Goal: Information Seeking & Learning: Learn about a topic

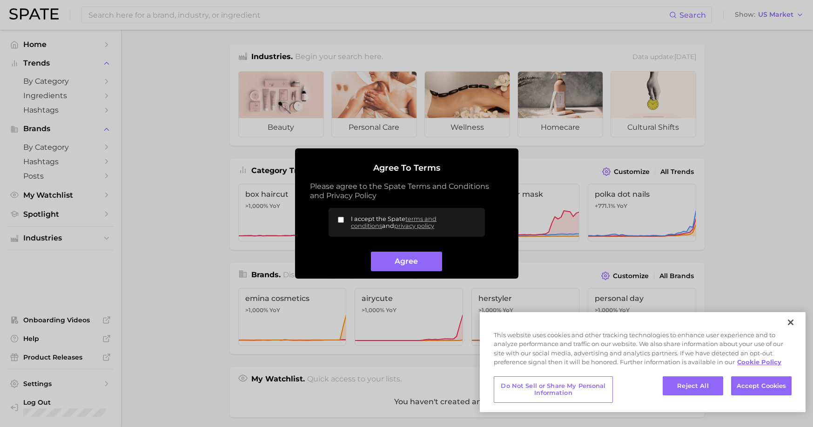
drag, startPoint x: 342, startPoint y: 221, endPoint x: 362, endPoint y: 250, distance: 35.4
click at [342, 221] on input "I accept the Spate terms and conditions and privacy policy" at bounding box center [341, 220] width 6 height 6
checkbox input "true"
click at [389, 263] on button "Agree" at bounding box center [406, 262] width 71 height 20
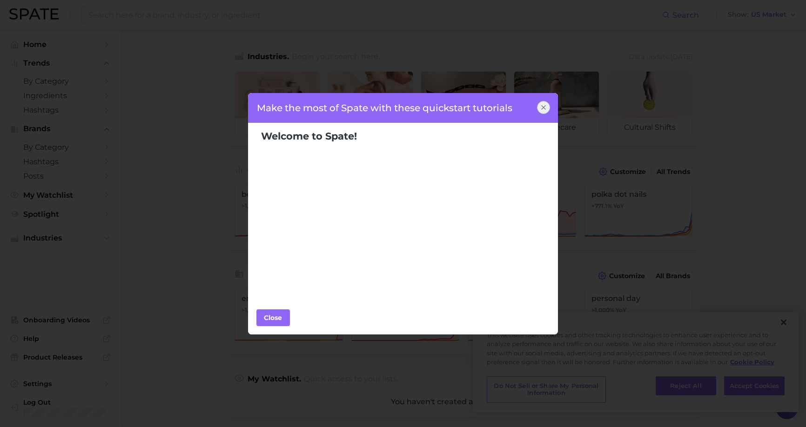
click at [544, 107] on icon at bounding box center [544, 108] width 4 height 4
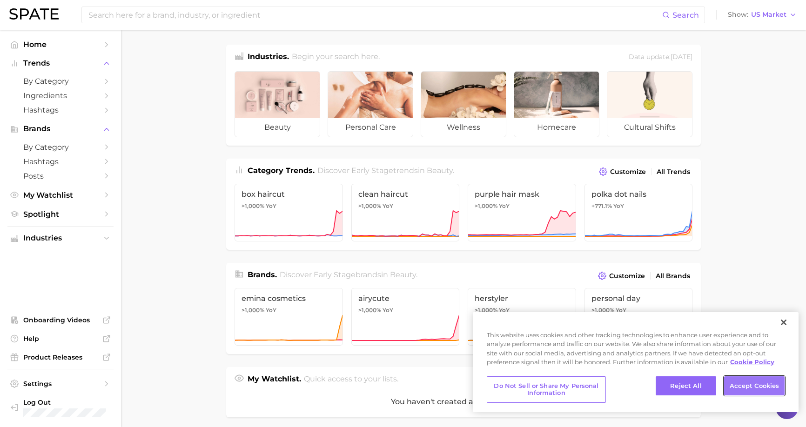
click at [745, 381] on button "Accept Cookies" at bounding box center [754, 386] width 60 height 20
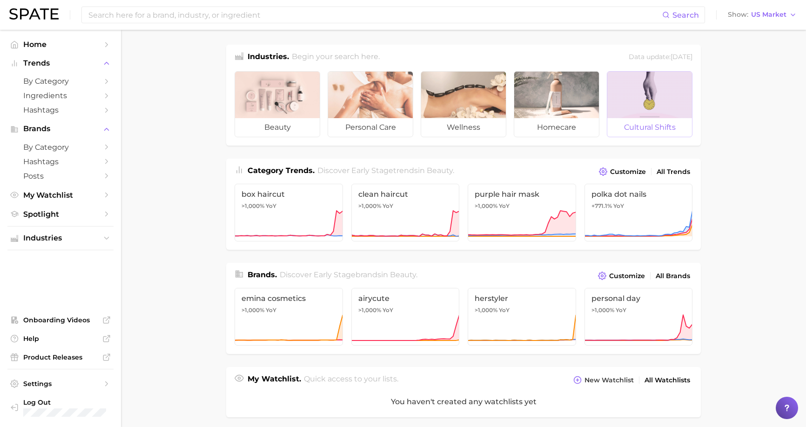
click at [633, 105] on div at bounding box center [649, 95] width 85 height 47
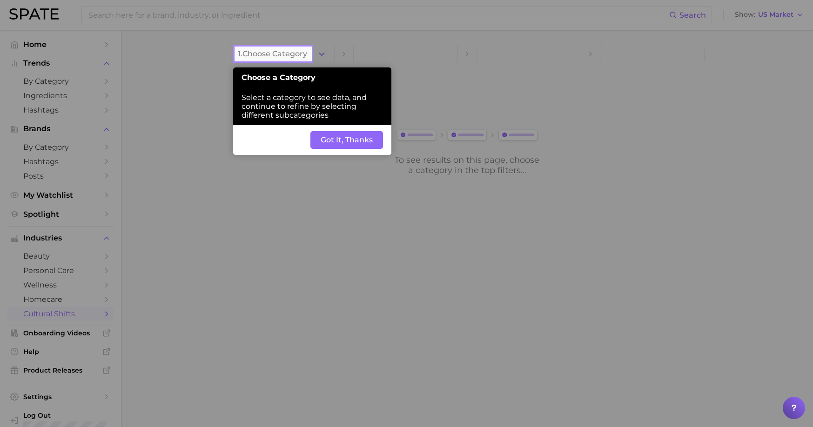
click at [262, 56] on span "1. Choose Category" at bounding box center [272, 54] width 69 height 8
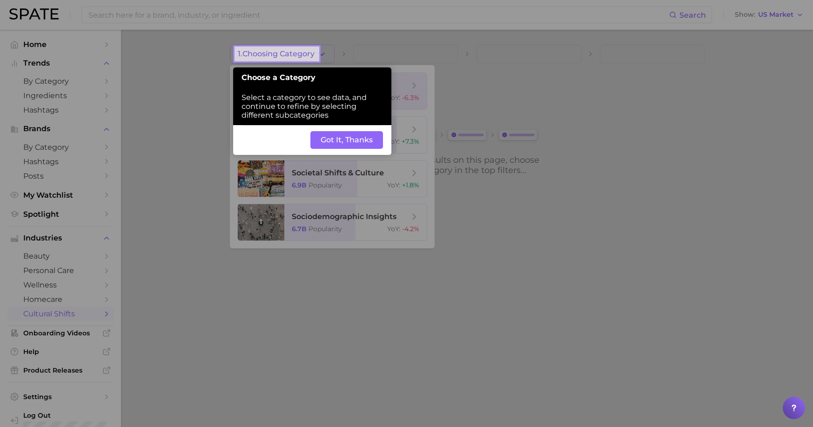
click at [346, 140] on button "Got It, Thanks" at bounding box center [346, 140] width 73 height 18
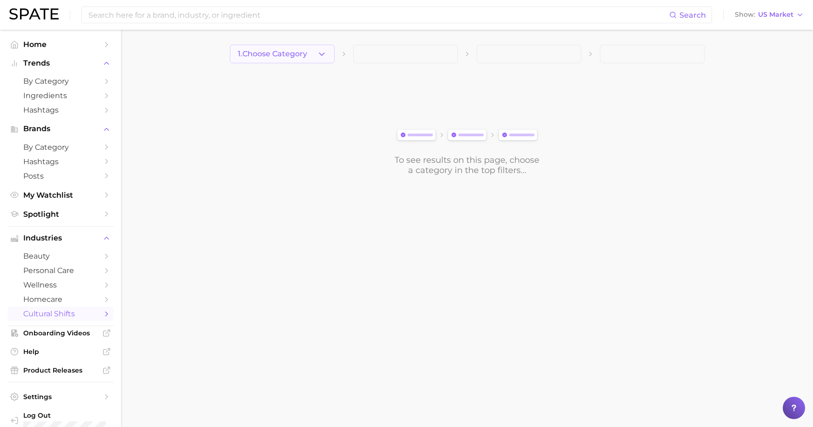
click at [326, 55] on icon "button" at bounding box center [322, 54] width 10 height 10
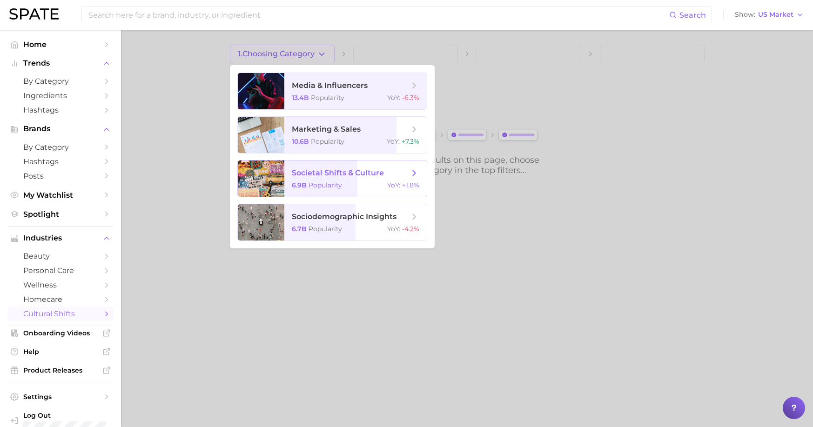
click at [413, 168] on icon at bounding box center [414, 173] width 10 height 10
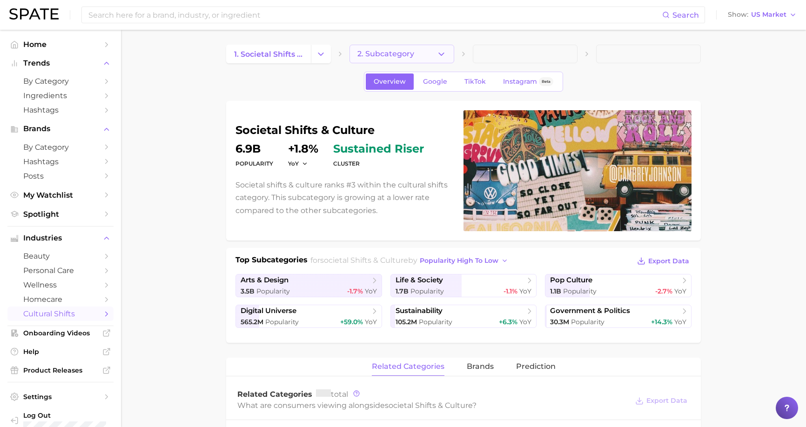
click at [443, 50] on icon "button" at bounding box center [441, 54] width 10 height 10
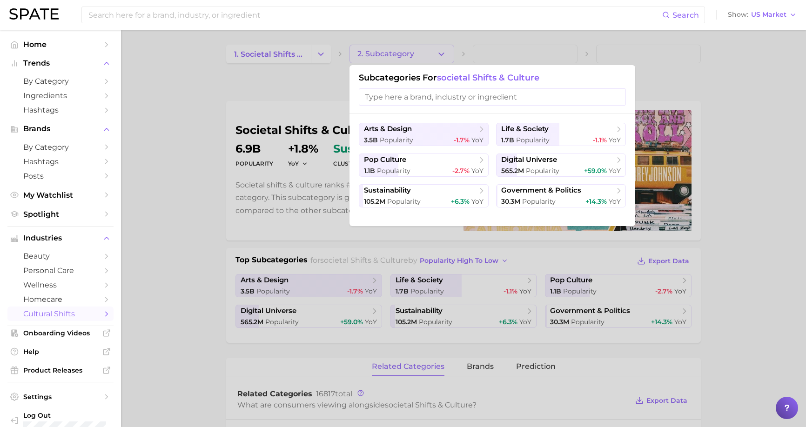
click at [387, 97] on input "search" at bounding box center [492, 96] width 267 height 17
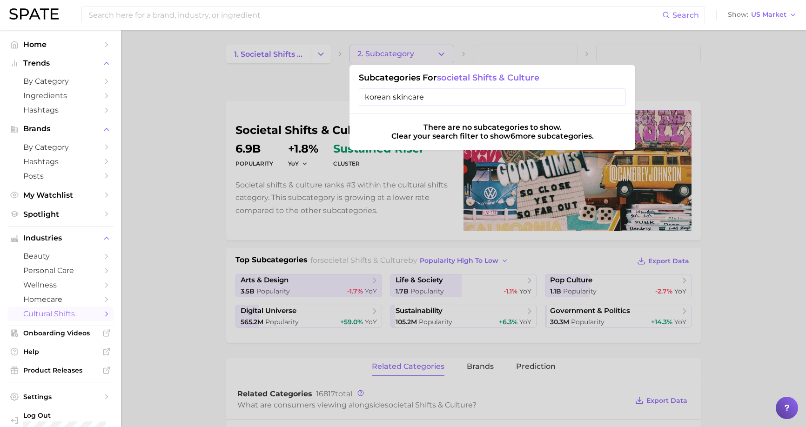
drag, startPoint x: 443, startPoint y: 98, endPoint x: 357, endPoint y: 96, distance: 85.7
click at [357, 96] on div "Subcategories for societal shifts & culture korean skincare" at bounding box center [492, 89] width 286 height 48
type input "skincare"
click at [416, 92] on input "skincare" at bounding box center [492, 96] width 267 height 17
drag, startPoint x: 416, startPoint y: 92, endPoint x: 304, endPoint y: 76, distance: 113.3
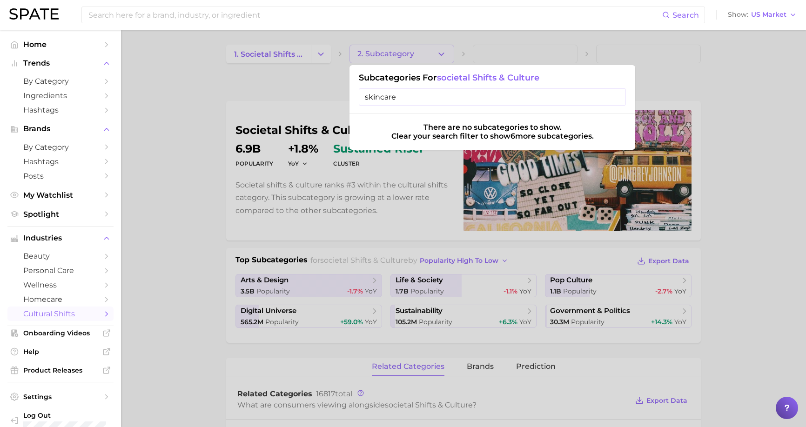
click at [349, 63] on div "2. Subcategory Subcategories for societal shifts & culture skincare There are n…" at bounding box center [401, 54] width 105 height 19
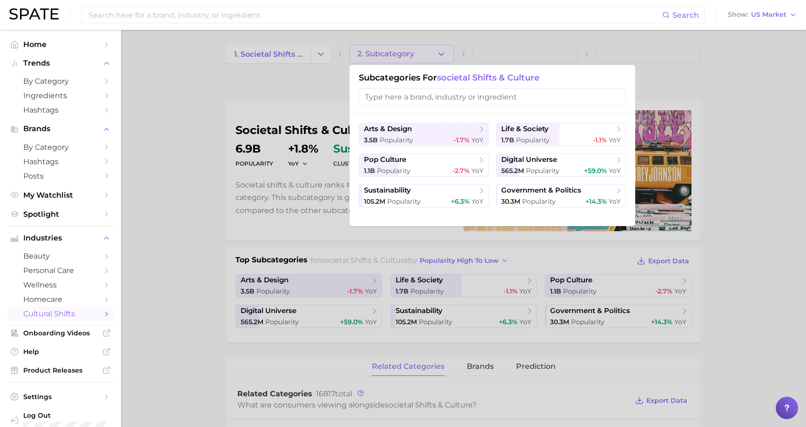
click at [315, 57] on div at bounding box center [403, 213] width 806 height 427
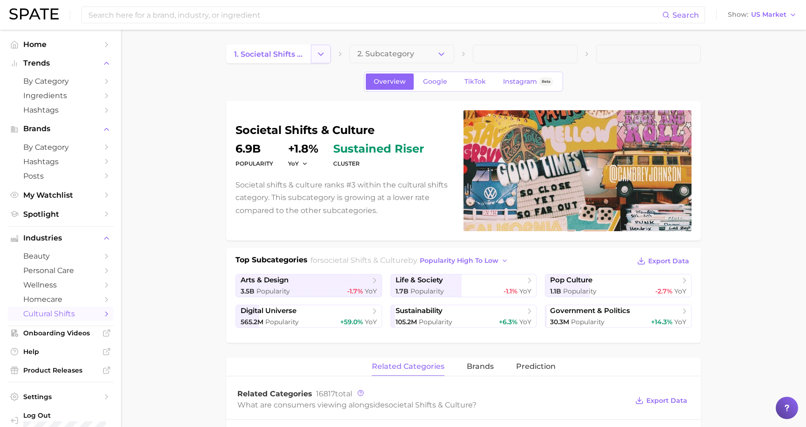
click at [321, 58] on icon "Change Category" at bounding box center [321, 54] width 10 height 10
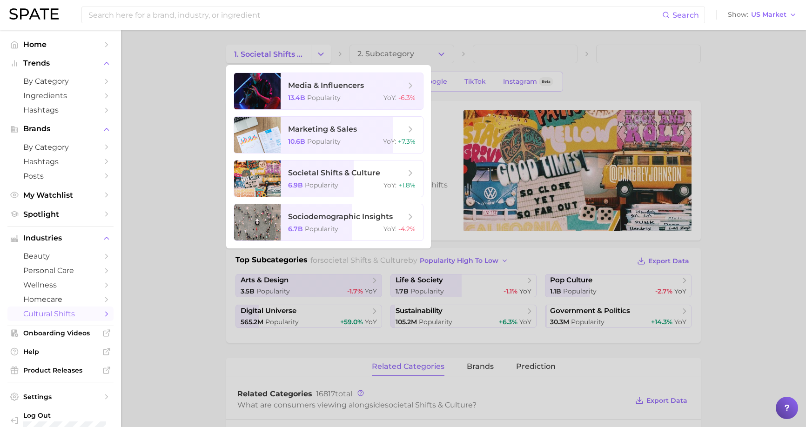
click at [197, 118] on div at bounding box center [403, 213] width 806 height 427
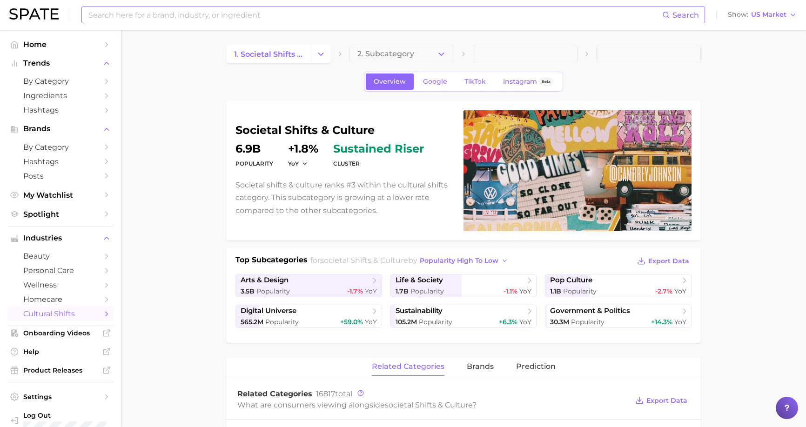
click at [138, 16] on input at bounding box center [374, 15] width 575 height 16
type input "Korean Skincare"
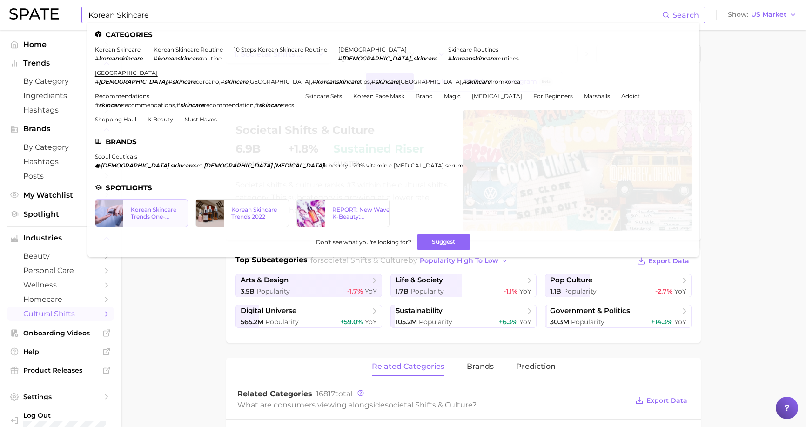
click at [160, 206] on div "Korean Skincare Trends One-Sheet" at bounding box center [155, 213] width 49 height 14
click at [131, 50] on link "korean skincare" at bounding box center [118, 49] width 46 height 7
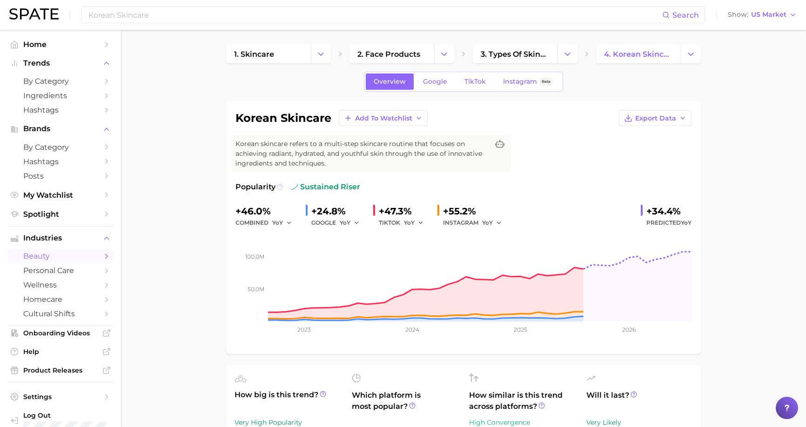
click at [282, 185] on icon at bounding box center [280, 187] width 7 height 7
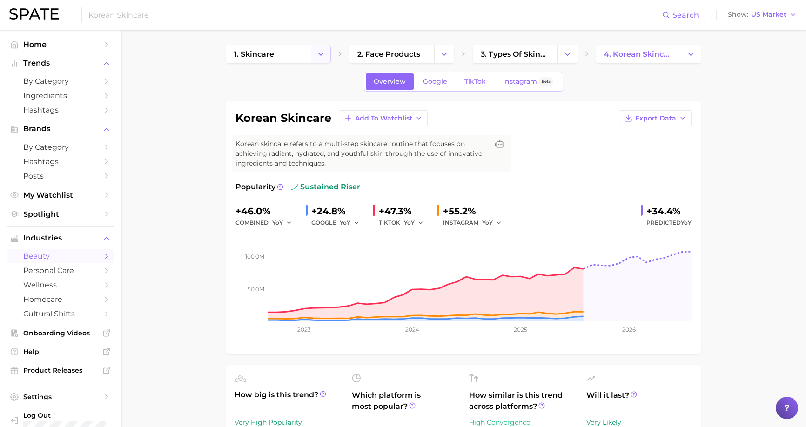
click at [324, 55] on icon "Change Category" at bounding box center [321, 54] width 10 height 10
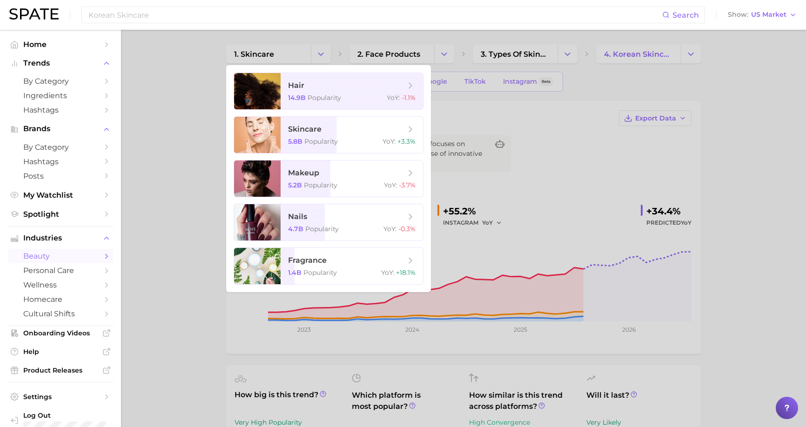
click at [324, 55] on div at bounding box center [403, 213] width 806 height 427
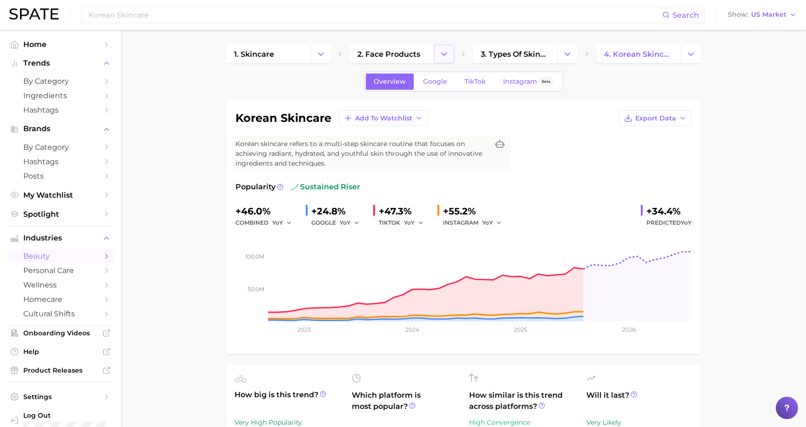
click at [439, 57] on button "Change Category" at bounding box center [444, 54] width 20 height 19
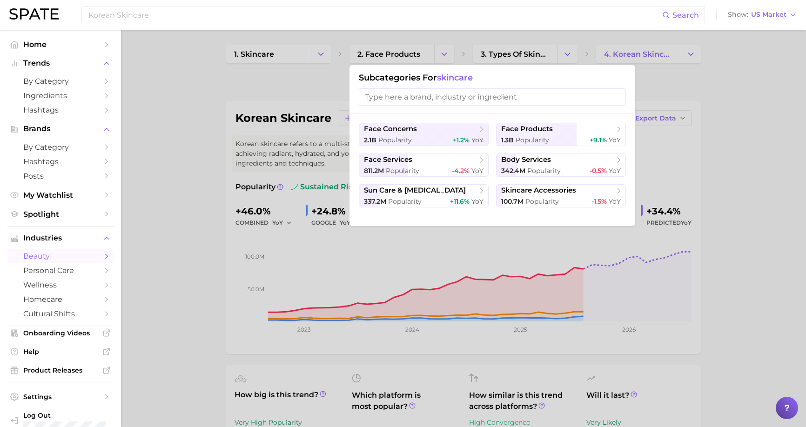
click at [439, 57] on div at bounding box center [403, 213] width 806 height 427
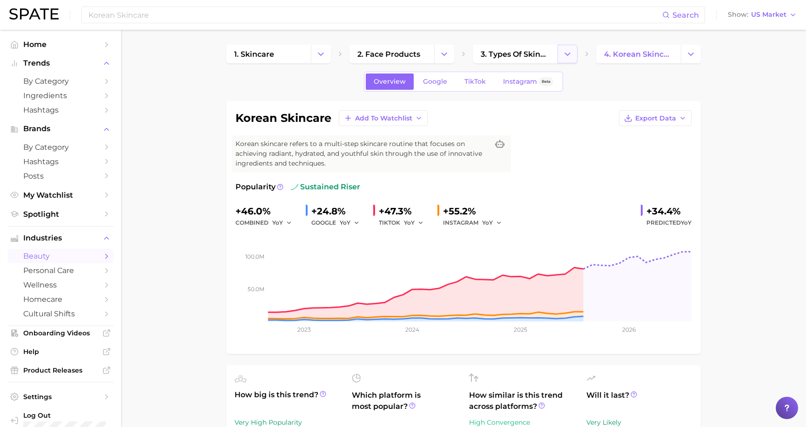
click at [569, 56] on icon "Change Category" at bounding box center [568, 54] width 10 height 10
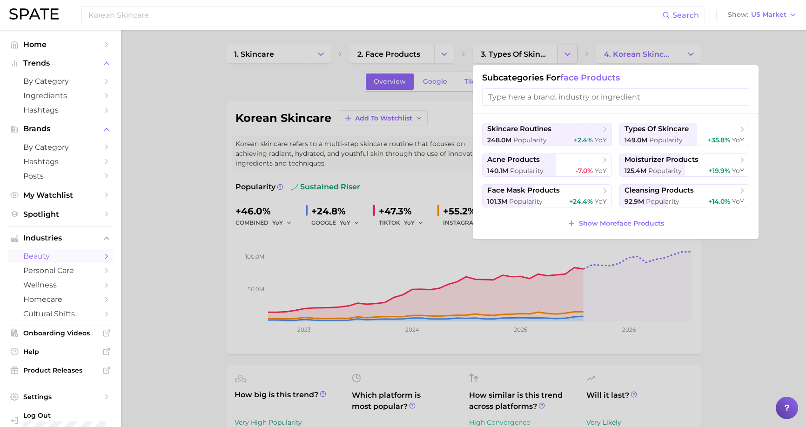
click at [569, 56] on div at bounding box center [403, 213] width 806 height 427
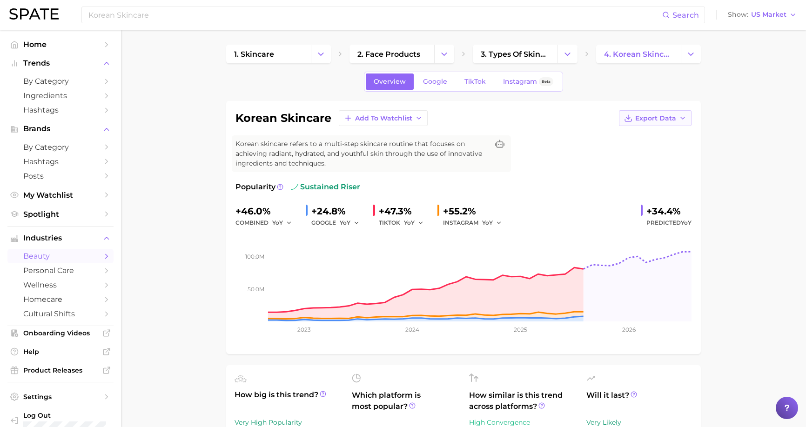
click at [675, 121] on span "Export Data" at bounding box center [655, 118] width 41 height 8
click at [652, 135] on span "Time Series CSV" at bounding box center [632, 136] width 54 height 8
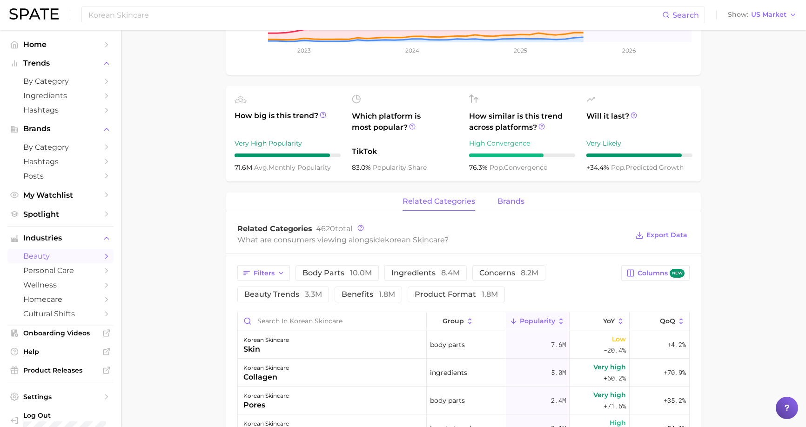
click at [510, 198] on span "brands" at bounding box center [510, 201] width 27 height 8
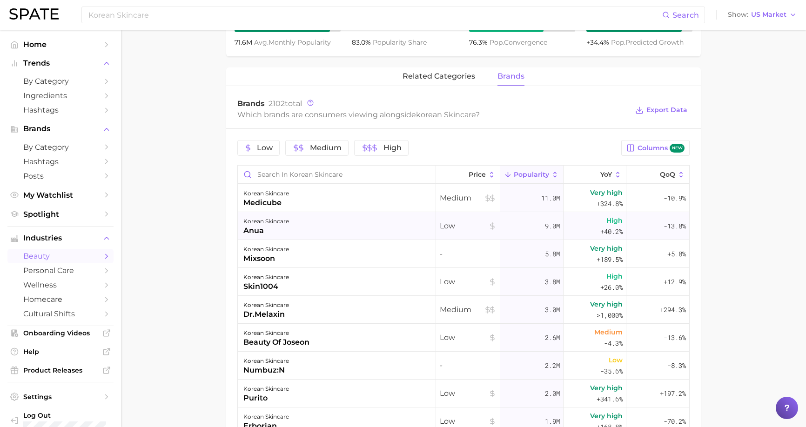
scroll to position [366, 0]
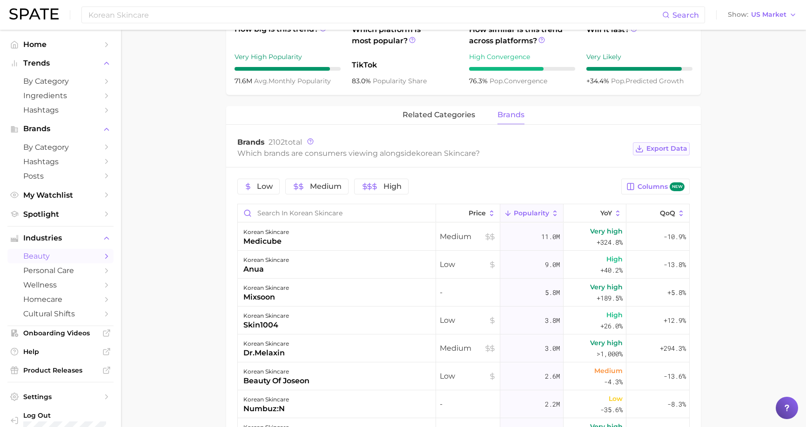
click at [678, 147] on span "Export Data" at bounding box center [666, 149] width 41 height 8
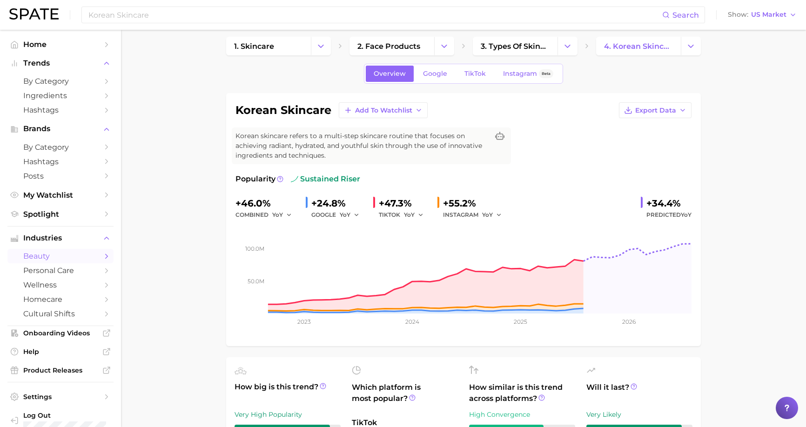
scroll to position [0, 0]
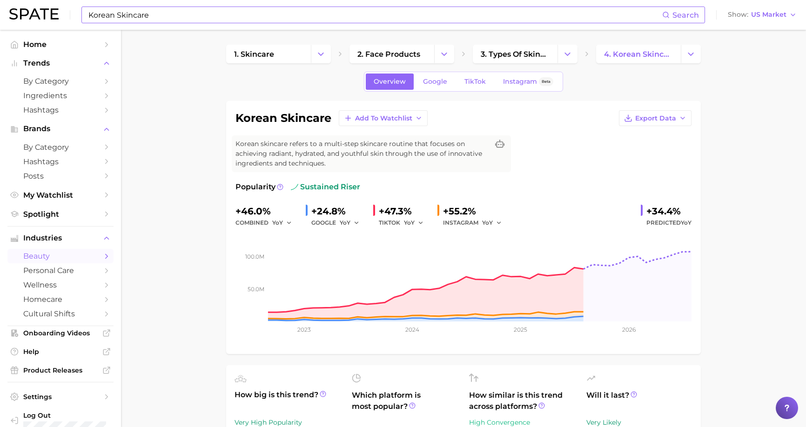
click at [147, 17] on input "Korean Skincare" at bounding box center [374, 15] width 575 height 16
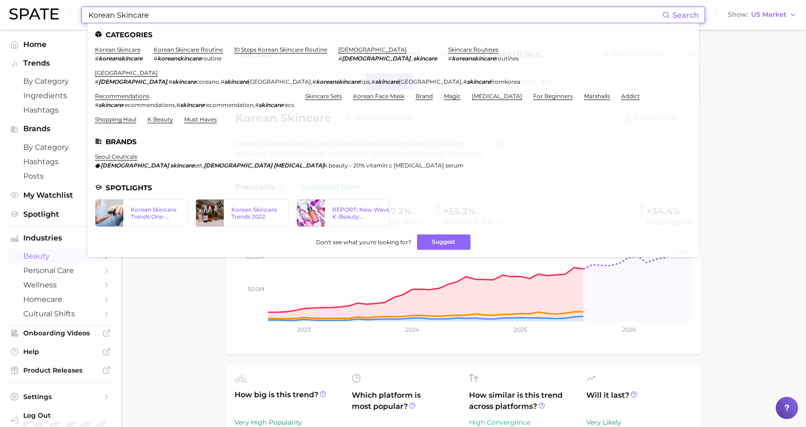
drag, startPoint x: 185, startPoint y: 15, endPoint x: 5, endPoint y: 11, distance: 180.6
click at [5, 11] on header "Korean Skincare Search Categories korean skincare # koreanskincare korean skinc…" at bounding box center [403, 15] width 806 height 30
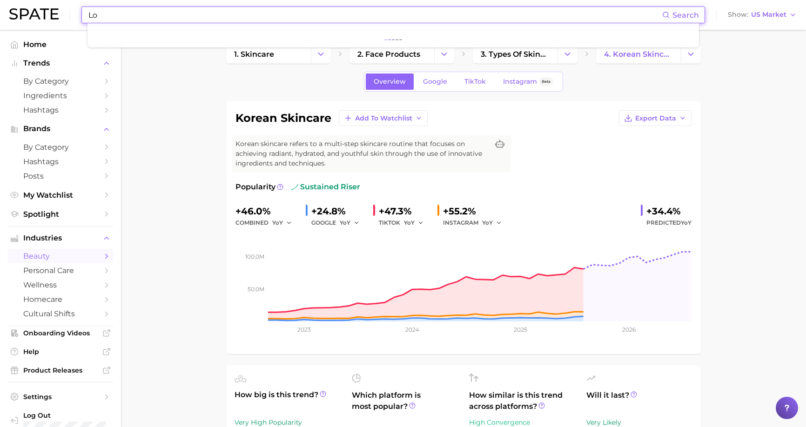
type input "L"
type input "Value"
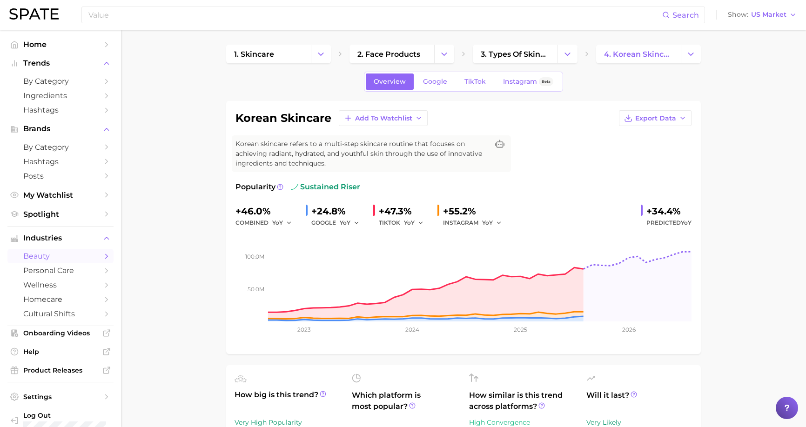
click at [42, 18] on img at bounding box center [33, 13] width 49 height 11
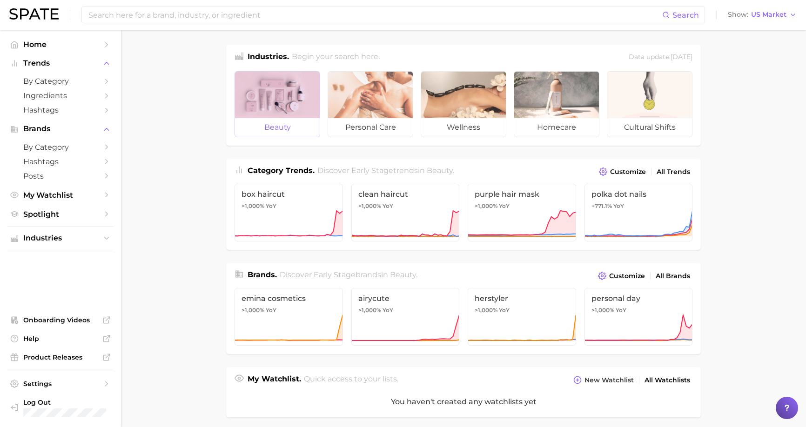
click at [262, 85] on div at bounding box center [277, 95] width 85 height 47
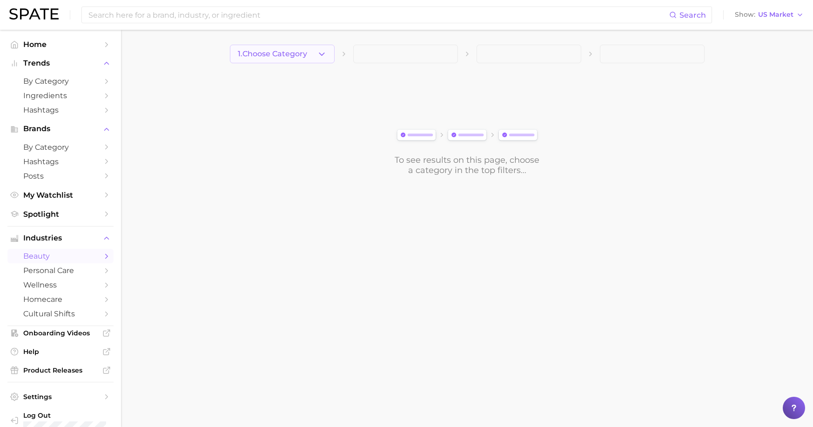
click at [296, 60] on button "1. Choose Category" at bounding box center [282, 54] width 105 height 19
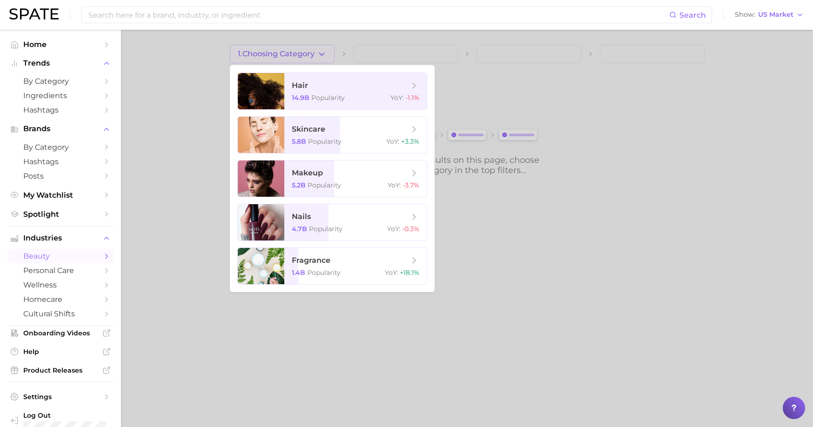
click at [302, 315] on div at bounding box center [406, 213] width 813 height 427
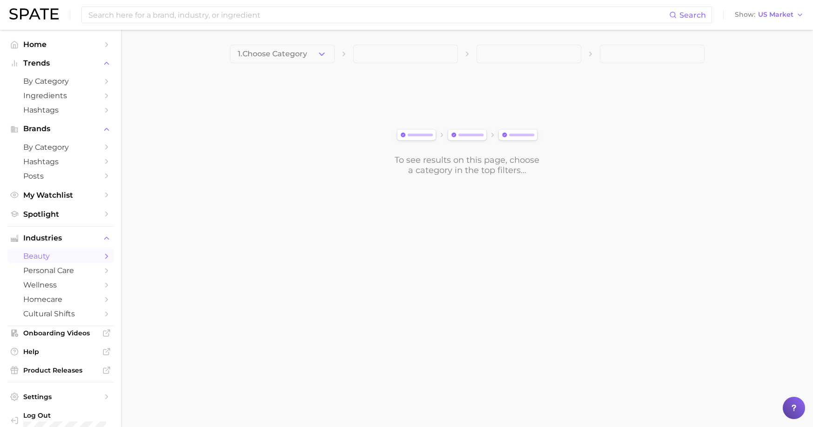
click at [56, 11] on img at bounding box center [33, 13] width 49 height 11
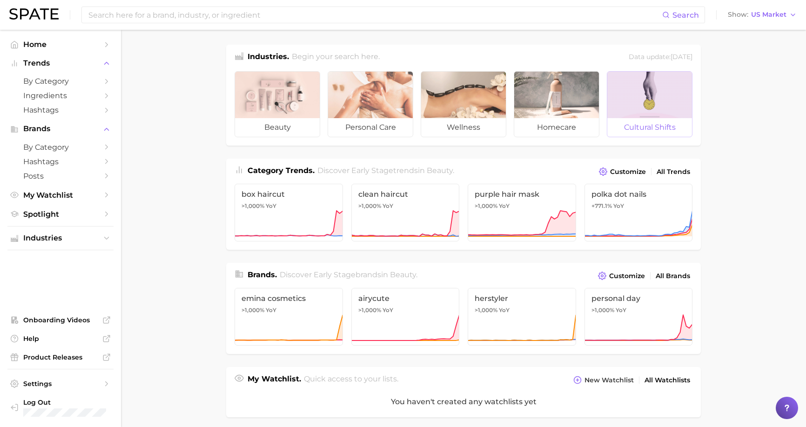
click at [646, 107] on div at bounding box center [649, 95] width 85 height 47
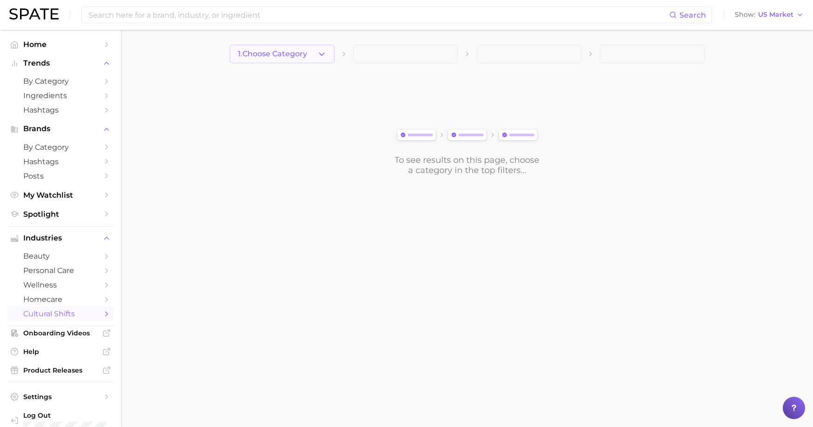
click at [316, 59] on button "1. Choose Category" at bounding box center [282, 54] width 105 height 19
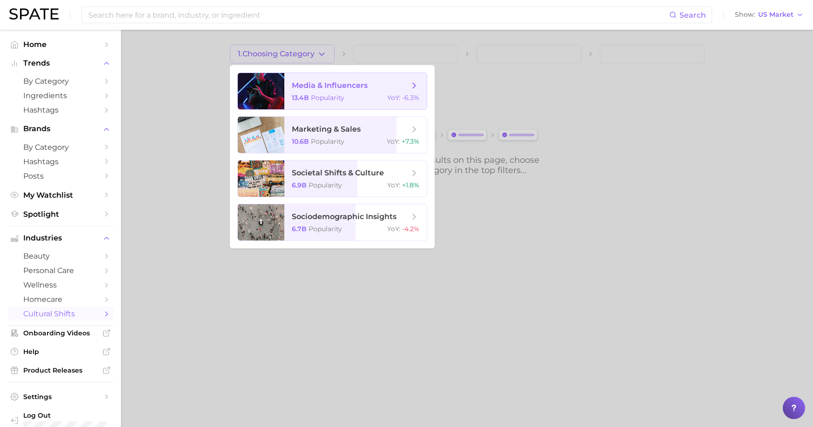
click at [414, 84] on polyline at bounding box center [414, 85] width 2 height 5
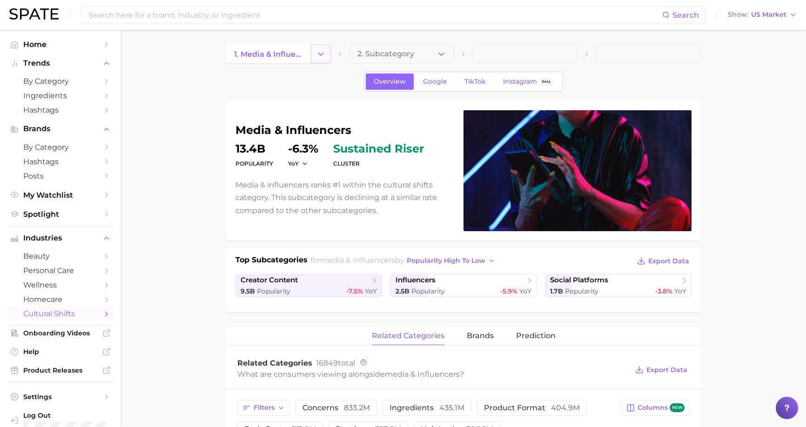
click at [324, 54] on icon "Change Category" at bounding box center [321, 54] width 10 height 10
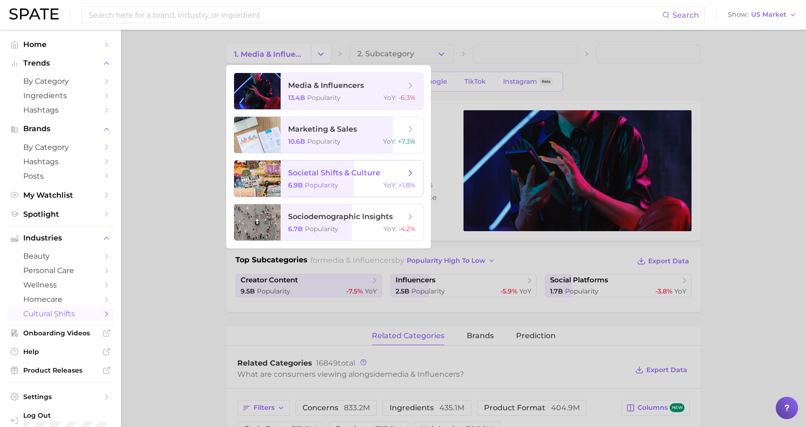
click at [400, 170] on span "societal shifts & culture" at bounding box center [346, 173] width 117 height 10
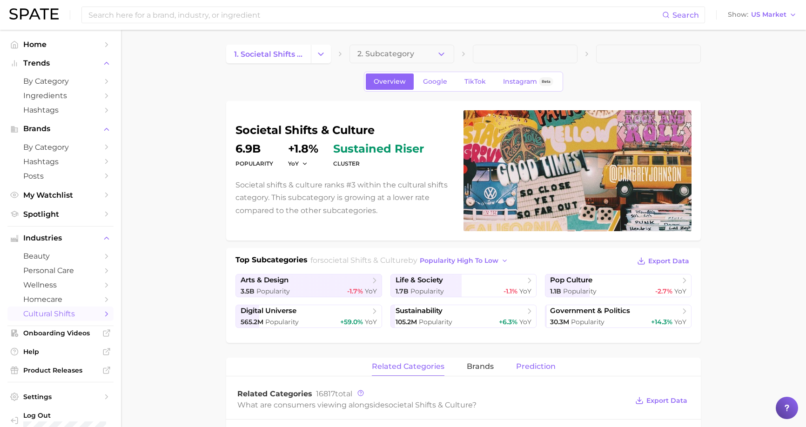
click at [537, 366] on span "Prediction" at bounding box center [536, 366] width 40 height 8
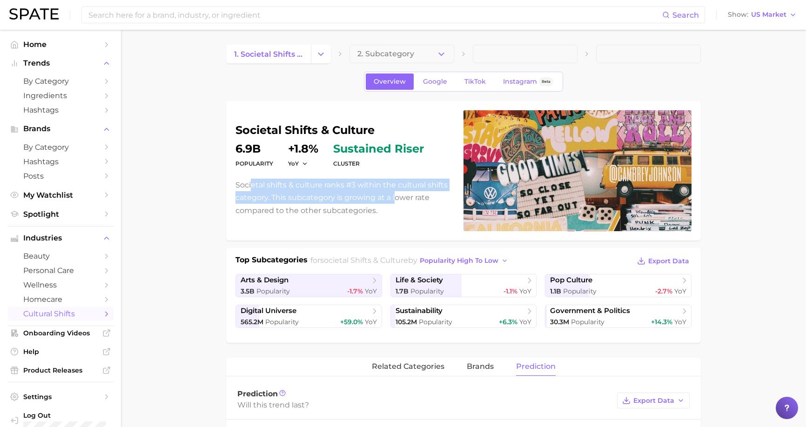
drag, startPoint x: 251, startPoint y: 187, endPoint x: 405, endPoint y: 197, distance: 153.9
click at [404, 197] on p "Societal shifts & culture ranks #3 within the cultural shifts category. This su…" at bounding box center [343, 198] width 217 height 38
click at [405, 197] on p "Societal shifts & culture ranks #3 within the cultural shifts category. This su…" at bounding box center [343, 198] width 217 height 38
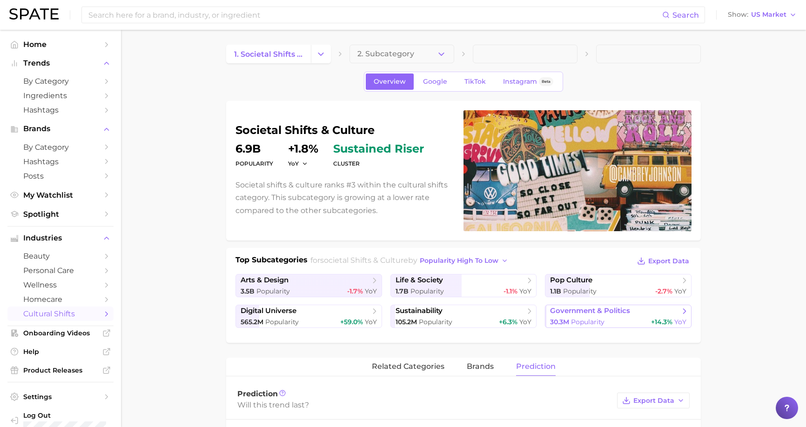
click at [638, 315] on span "government & politics" at bounding box center [614, 311] width 129 height 9
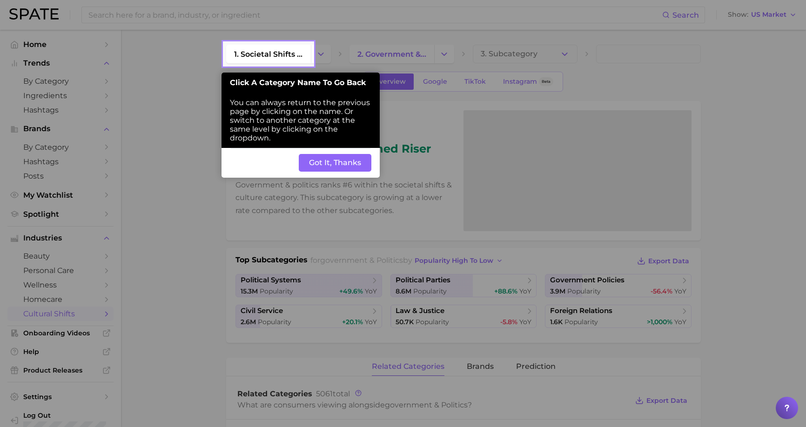
click at [345, 161] on button "Got It, Thanks" at bounding box center [335, 163] width 73 height 18
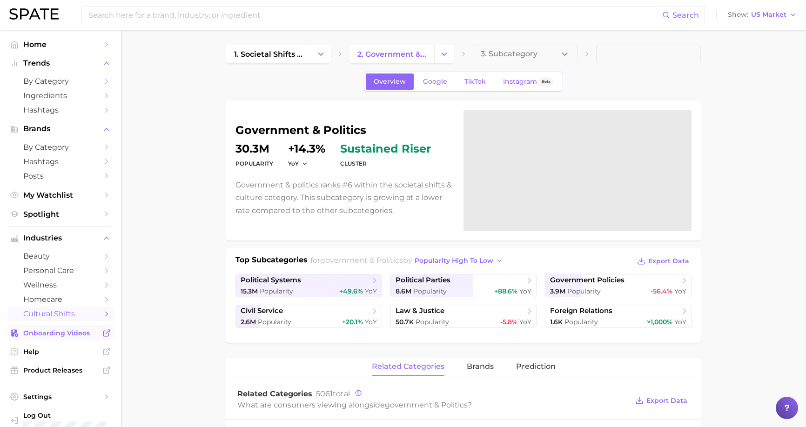
click at [51, 332] on span "Onboarding Videos" at bounding box center [60, 333] width 74 height 8
